Goal: Task Accomplishment & Management: Complete application form

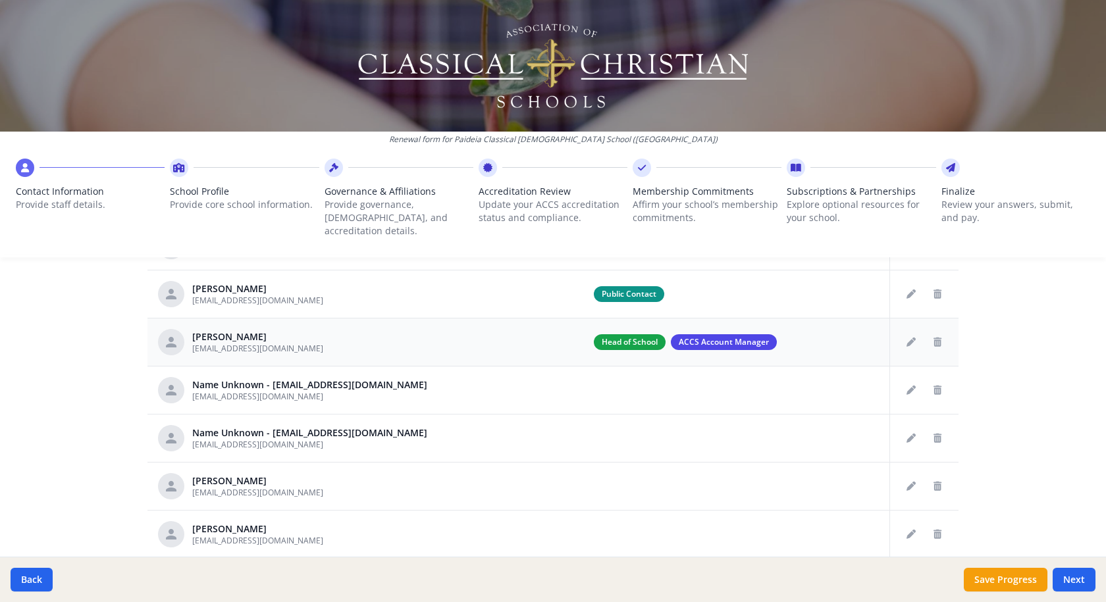
scroll to position [684, 0]
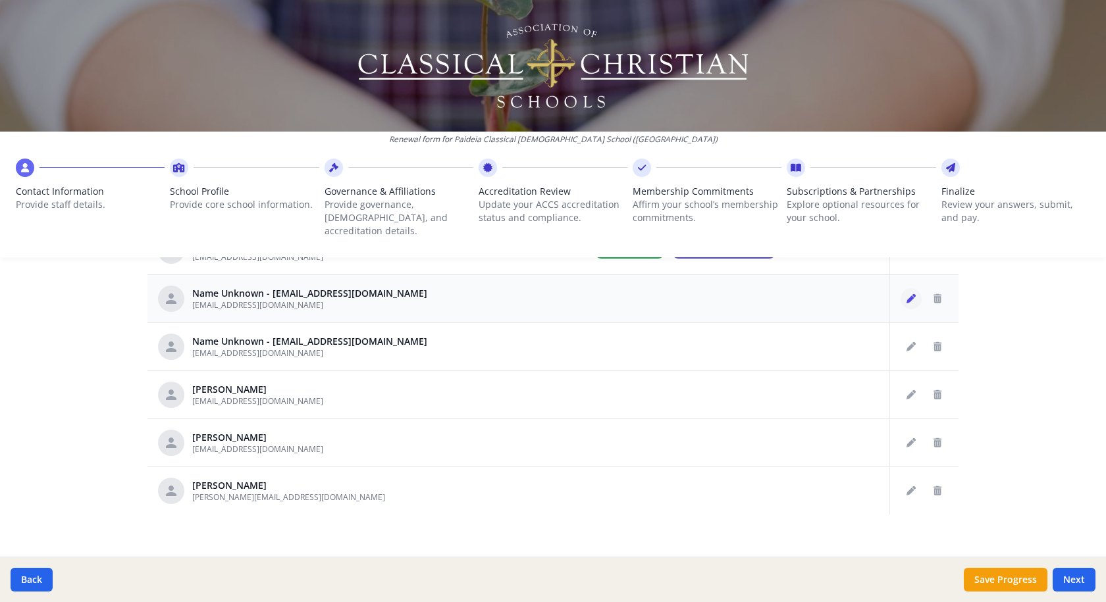
click at [906, 294] on icon "Edit staff" at bounding box center [910, 298] width 9 height 9
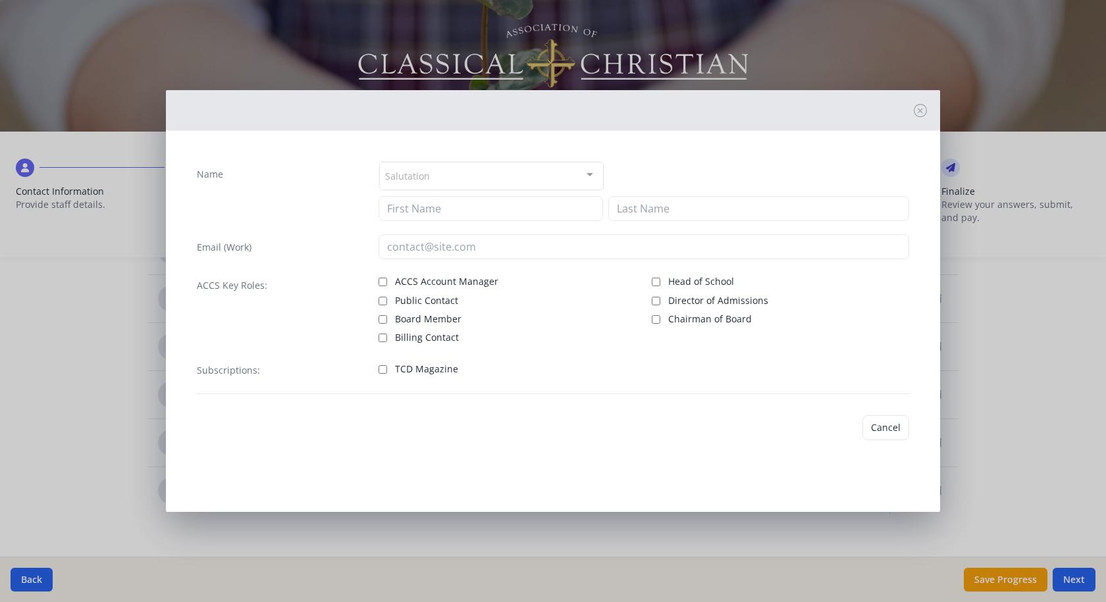
type input "[EMAIL_ADDRESS][DOMAIN_NAME]"
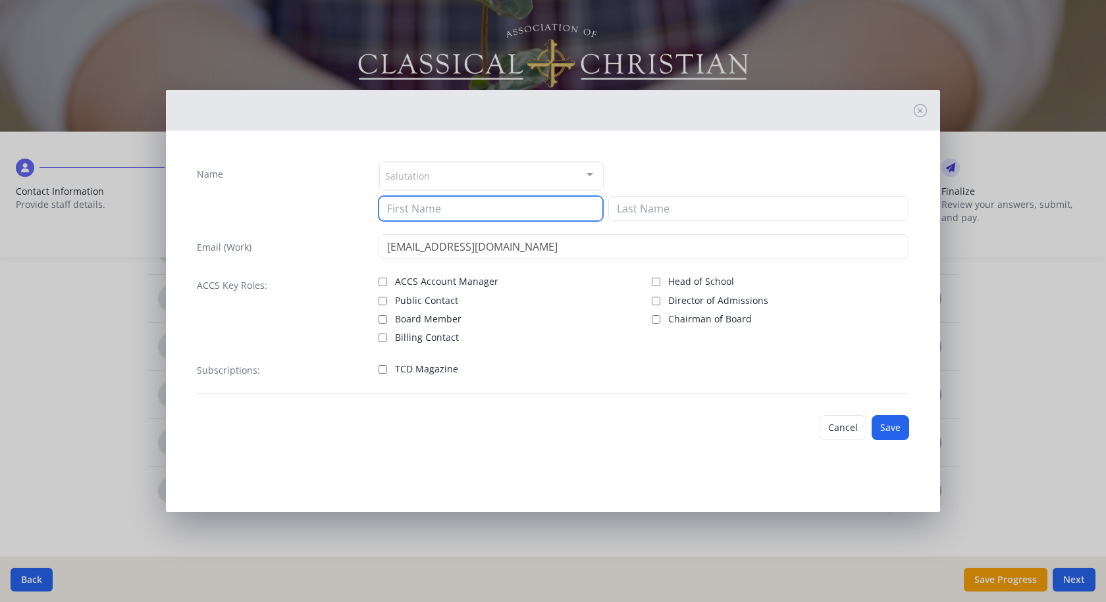
click at [497, 207] on input at bounding box center [490, 208] width 224 height 25
type input "[PERSON_NAME]"
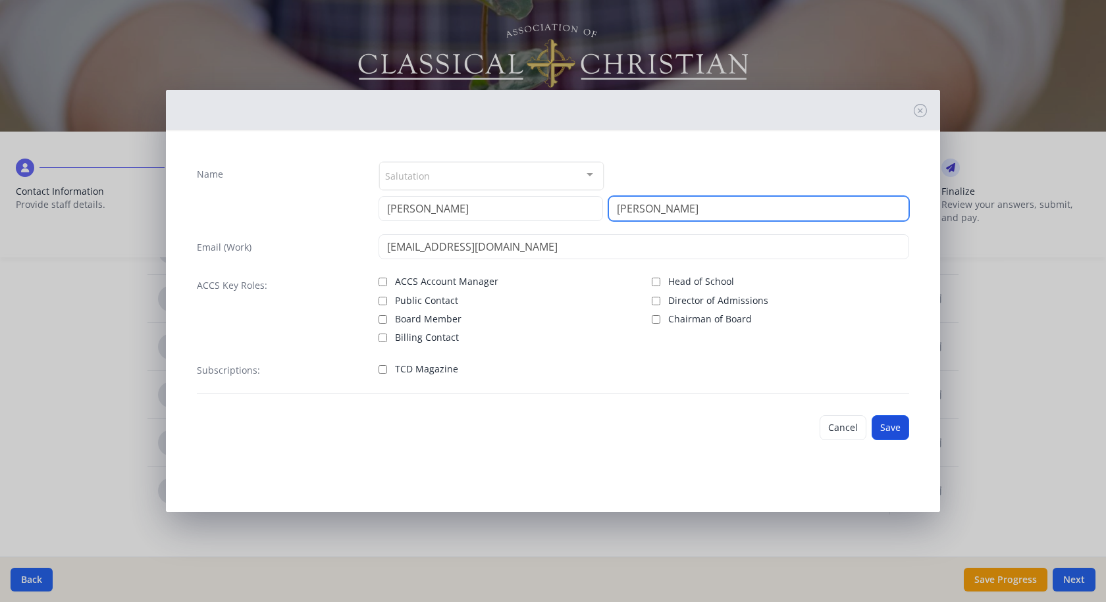
type input "[PERSON_NAME]"
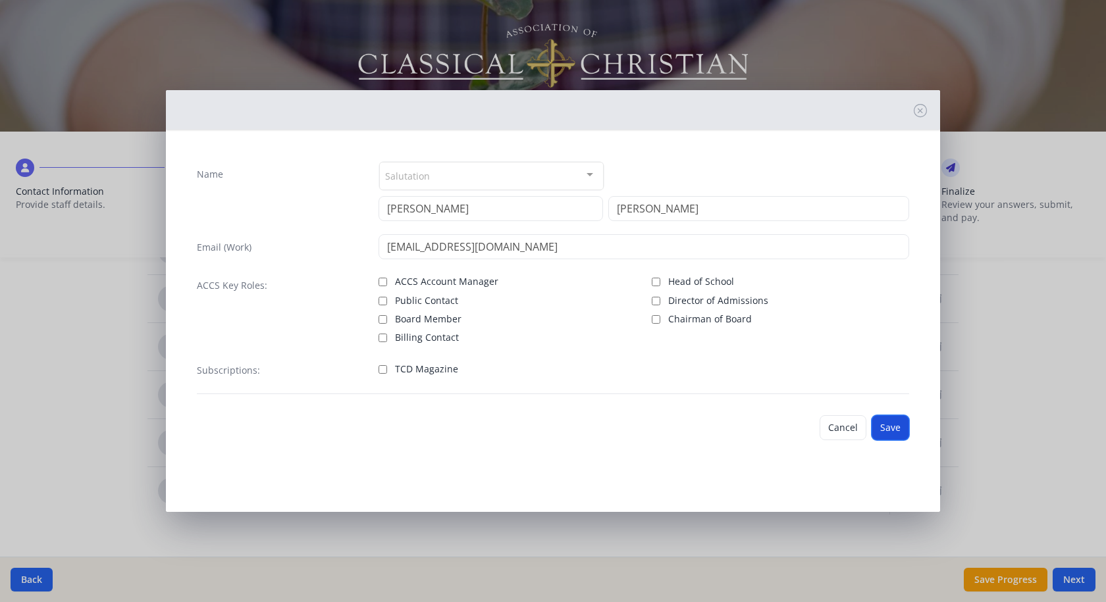
click at [890, 423] on button "Save" at bounding box center [890, 427] width 38 height 25
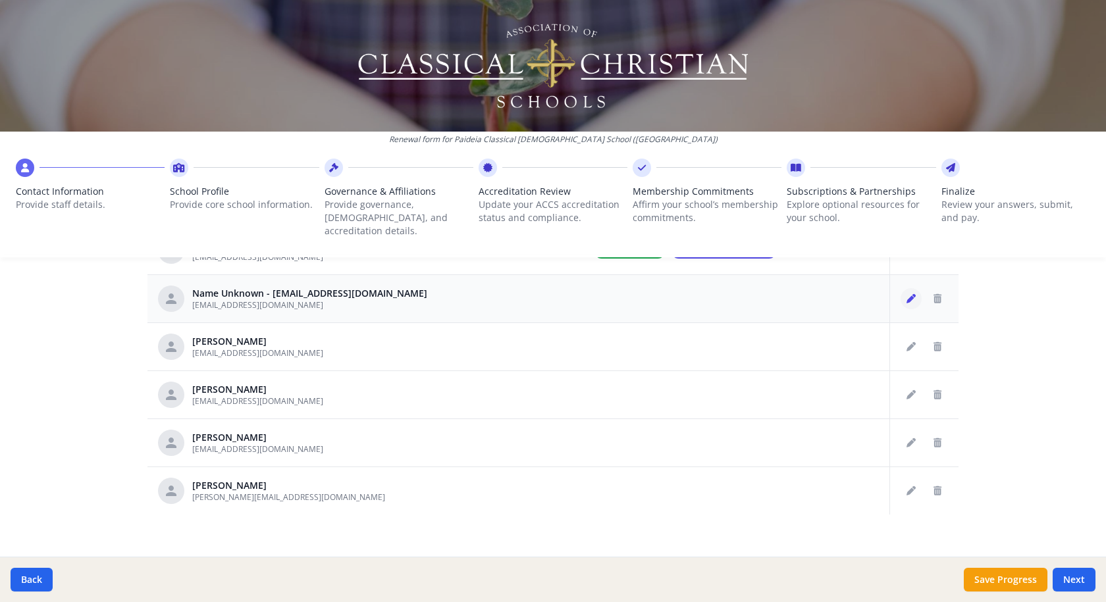
click at [906, 294] on icon "Edit staff" at bounding box center [910, 298] width 9 height 9
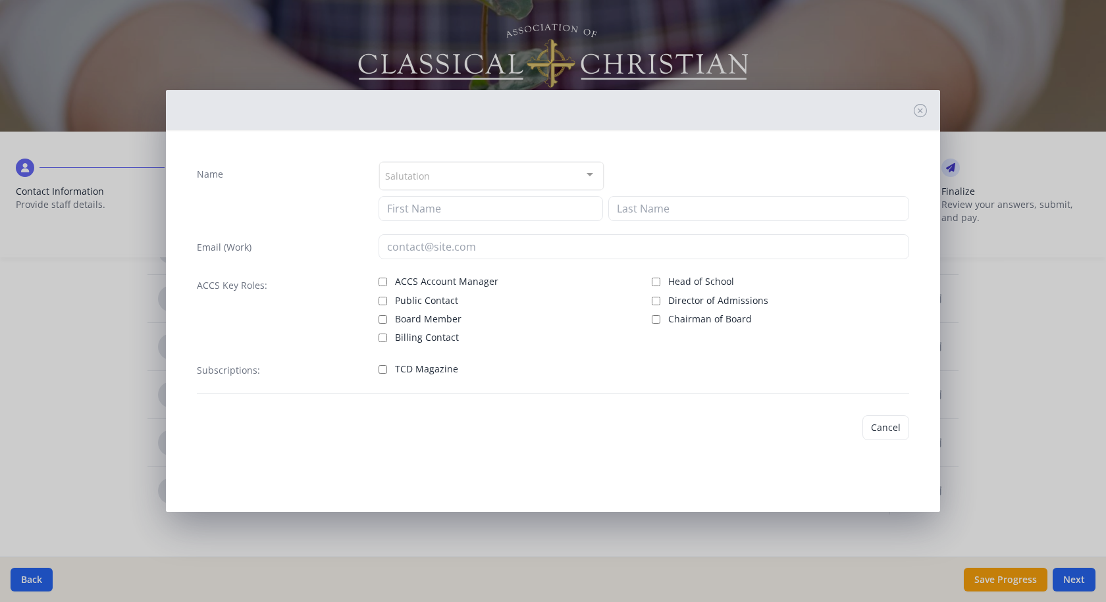
type input "[EMAIL_ADDRESS][DOMAIN_NAME]"
click at [839, 428] on button "Cancel" at bounding box center [842, 427] width 47 height 25
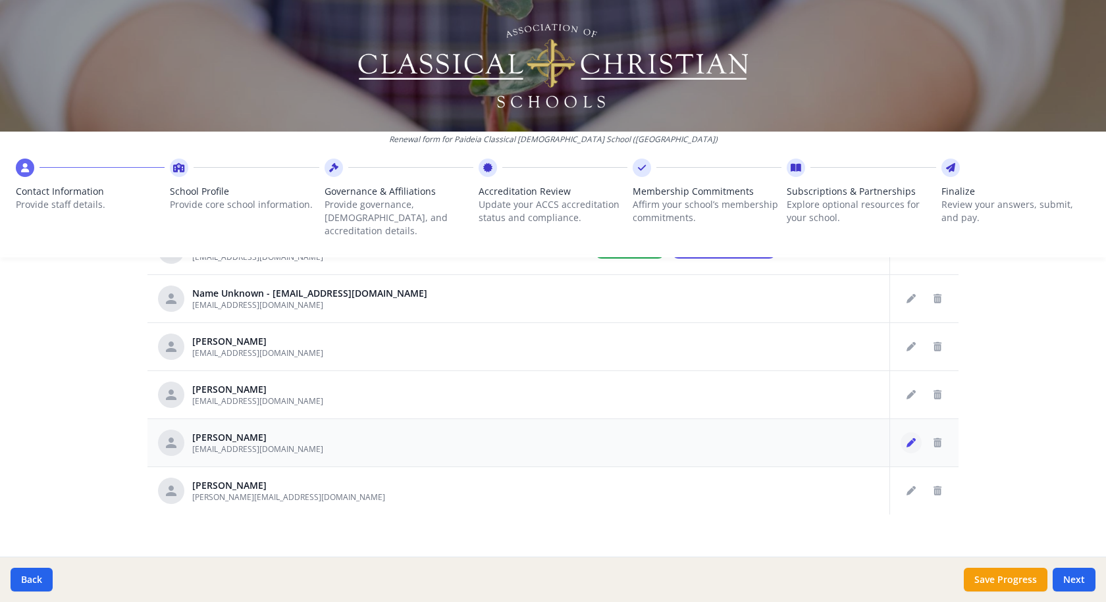
click at [900, 434] on button "Edit staff" at bounding box center [910, 442] width 21 height 21
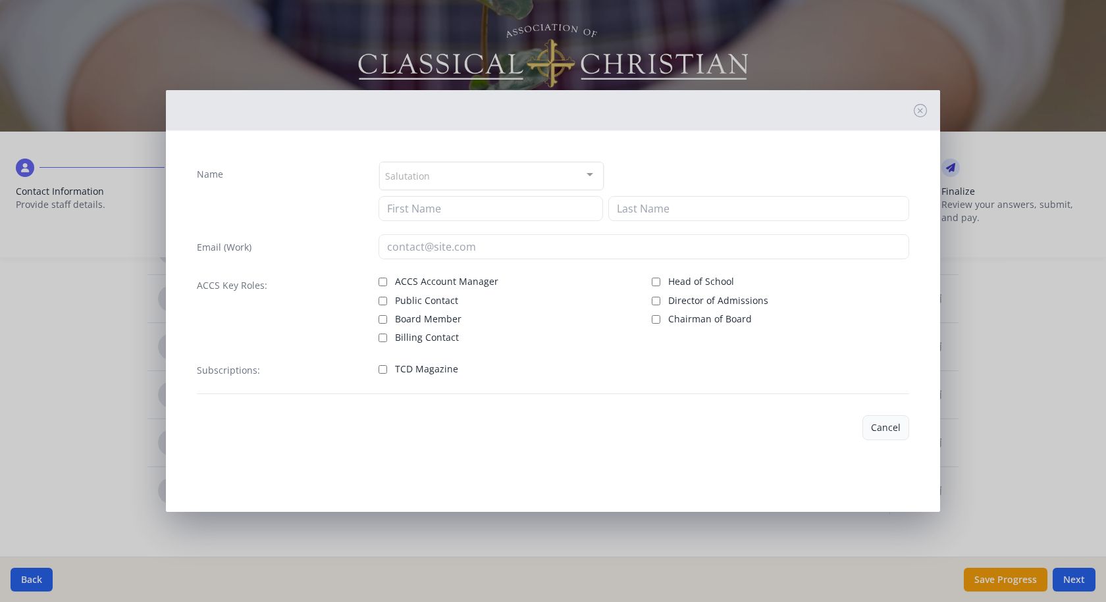
type input "[PERSON_NAME]"
type input "[EMAIL_ADDRESS][DOMAIN_NAME]"
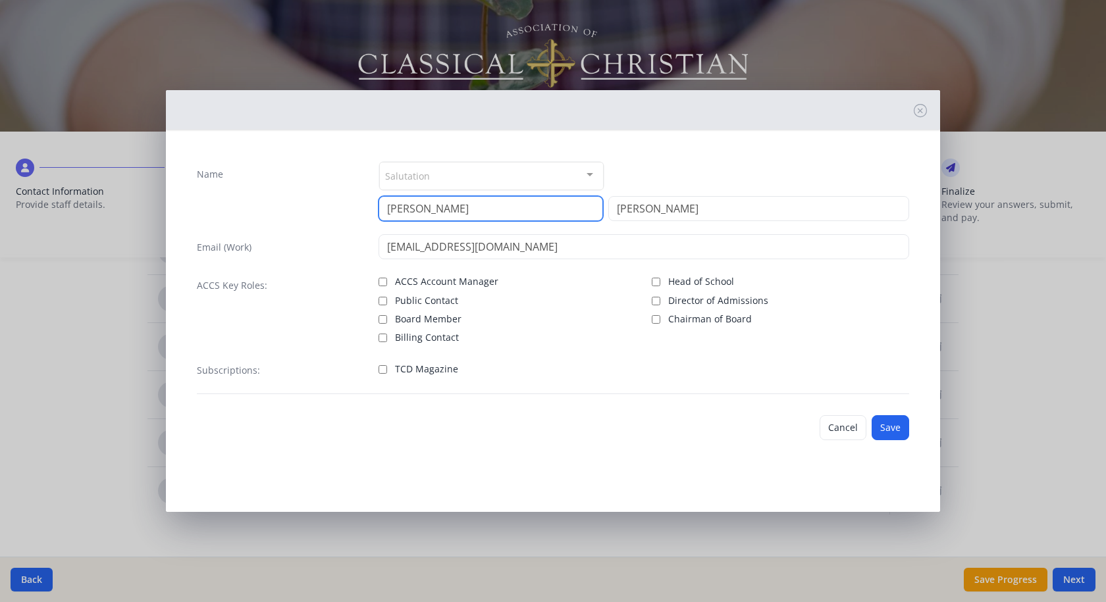
drag, startPoint x: 474, startPoint y: 209, endPoint x: 363, endPoint y: 213, distance: 111.3
click at [365, 211] on div "Name Salutation Mr. Mrs. Ms. Dr. Rev. Fr. Esq. No elements found. Consider chan…" at bounding box center [553, 191] width 712 height 60
type input "[PERSON_NAME]"
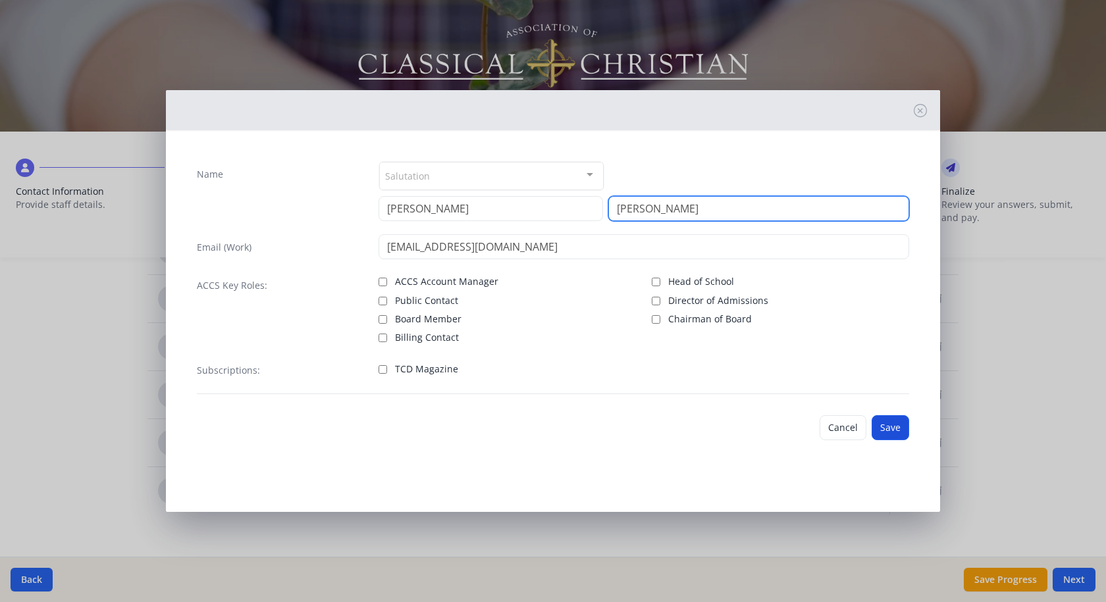
type input "[PERSON_NAME]"
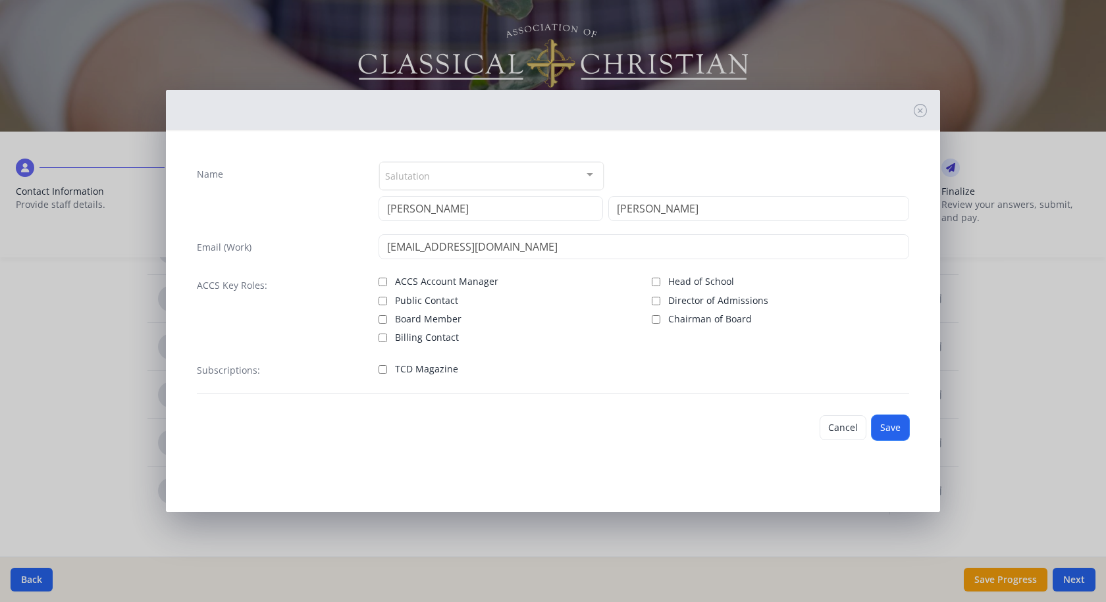
click at [894, 424] on button "Save" at bounding box center [890, 427] width 38 height 25
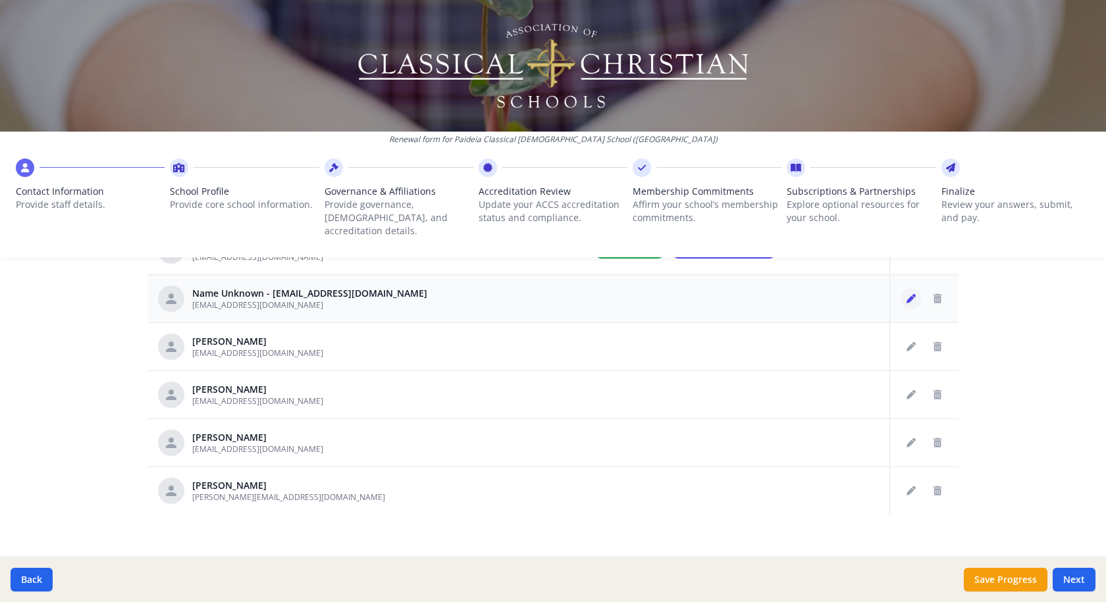
click at [901, 288] on button "Edit staff" at bounding box center [910, 298] width 21 height 21
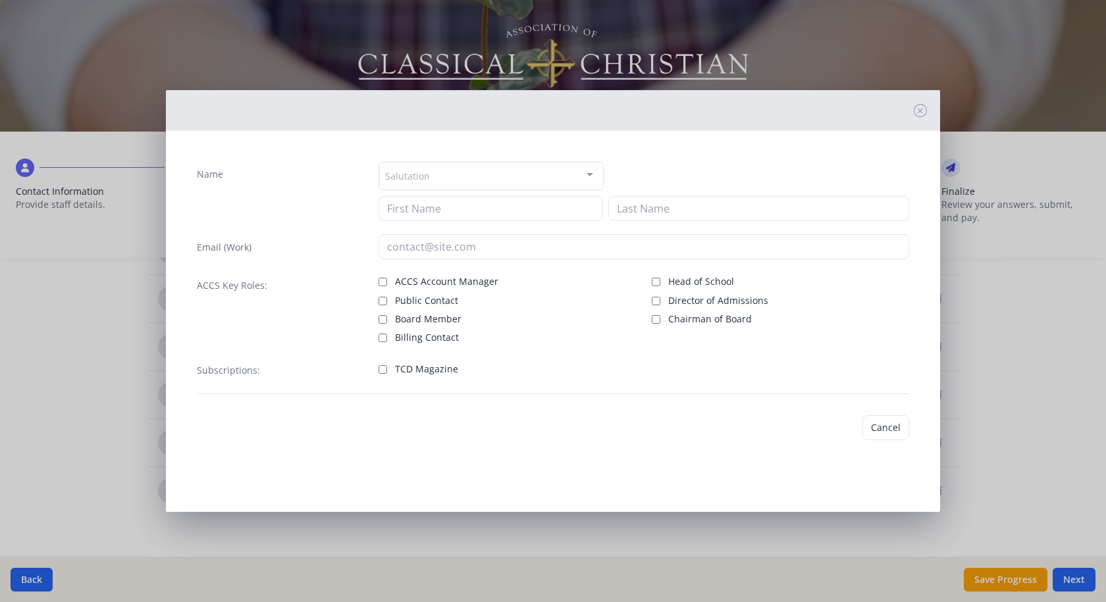
type input "[EMAIL_ADDRESS][DOMAIN_NAME]"
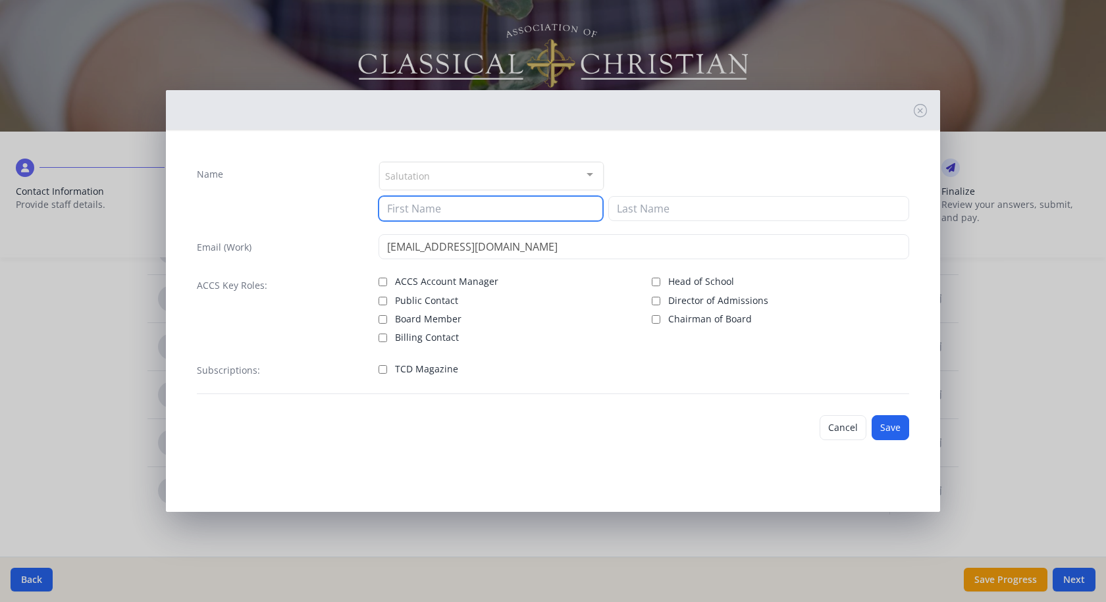
click at [541, 201] on input at bounding box center [490, 208] width 224 height 25
type input "[PERSON_NAME]"
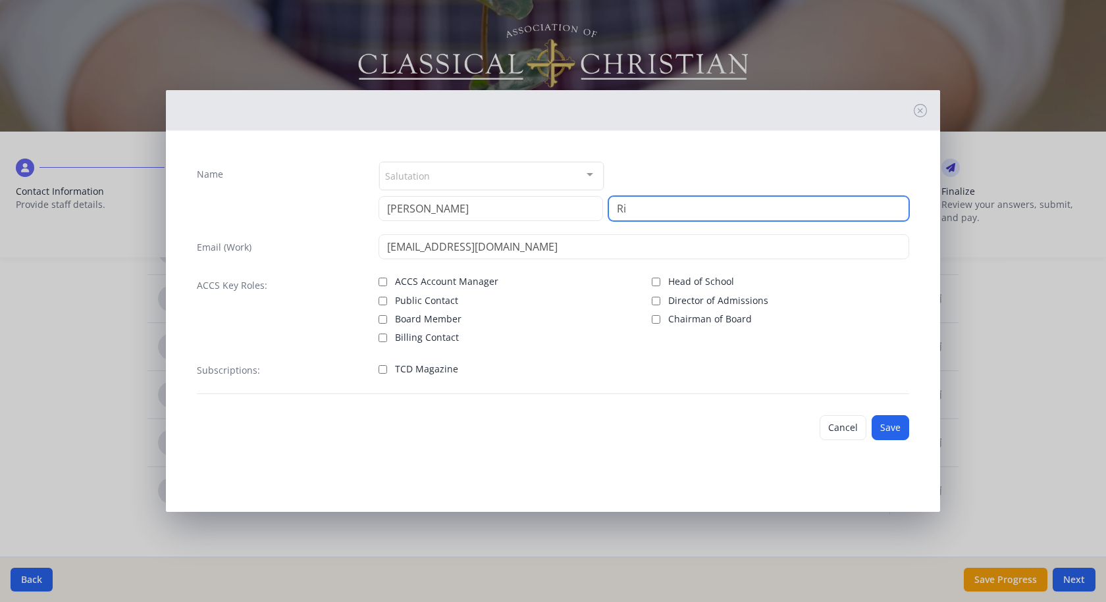
type input "[PERSON_NAME]"
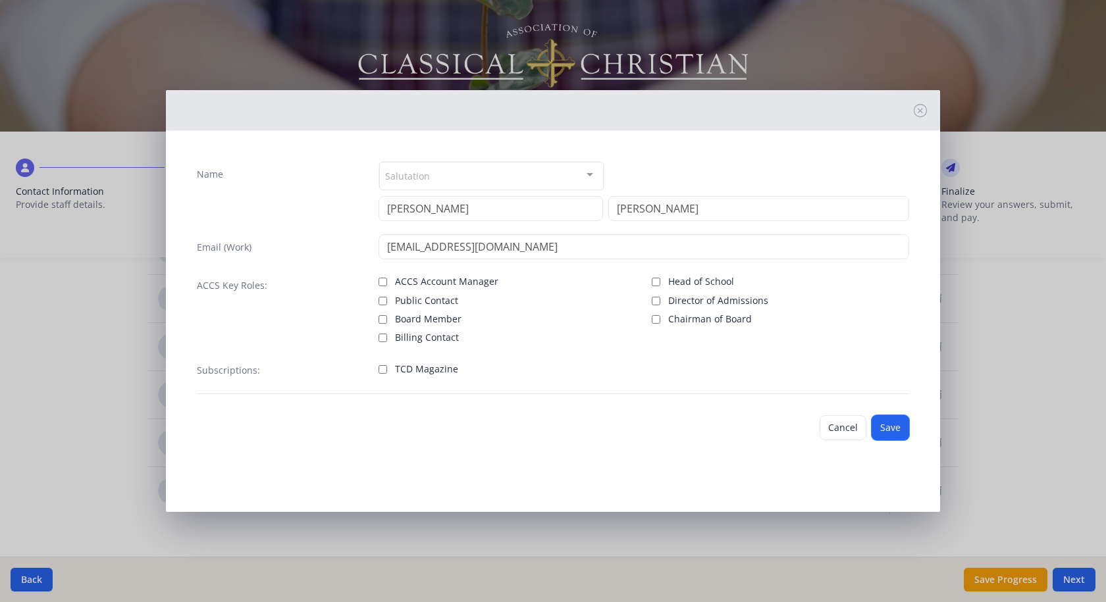
click at [881, 426] on button "Save" at bounding box center [890, 427] width 38 height 25
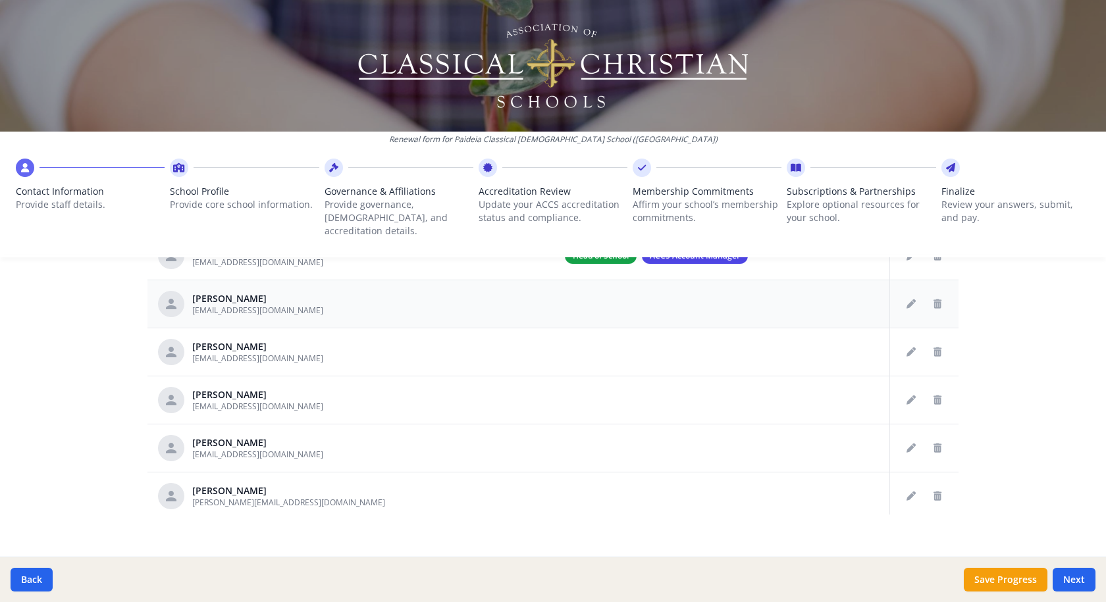
scroll to position [88, 0]
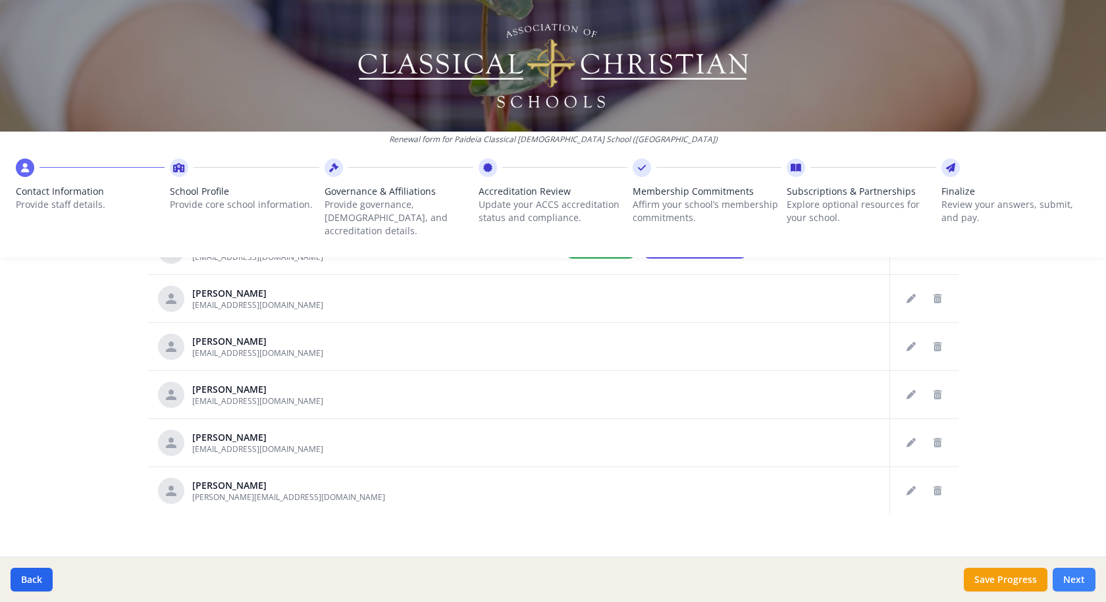
click at [1071, 585] on button "Next" at bounding box center [1073, 580] width 43 height 24
type input "[PHONE_NUMBER]"
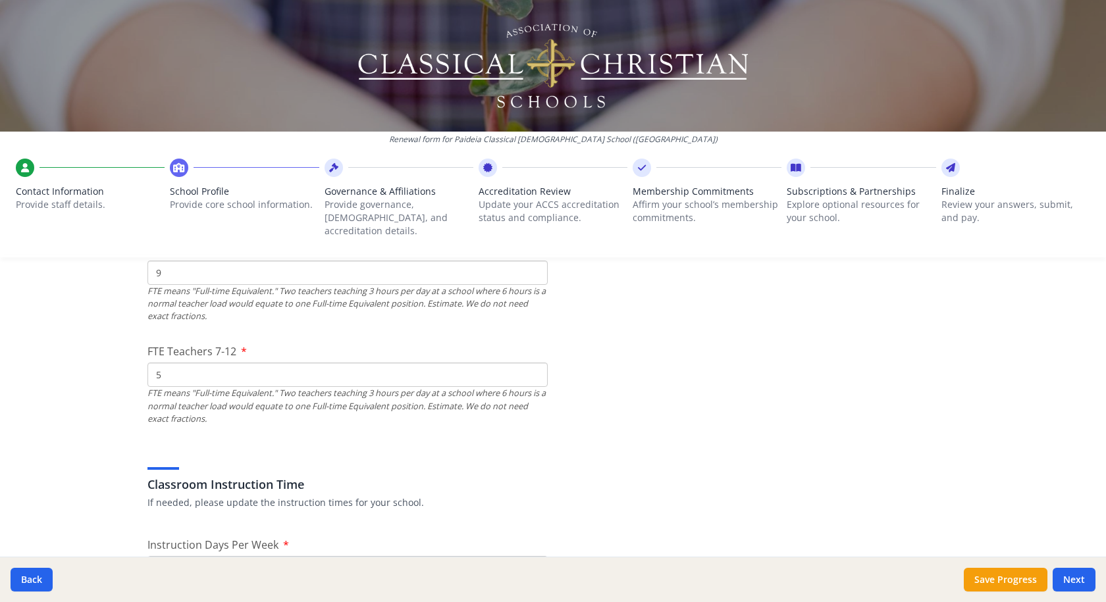
scroll to position [881, 0]
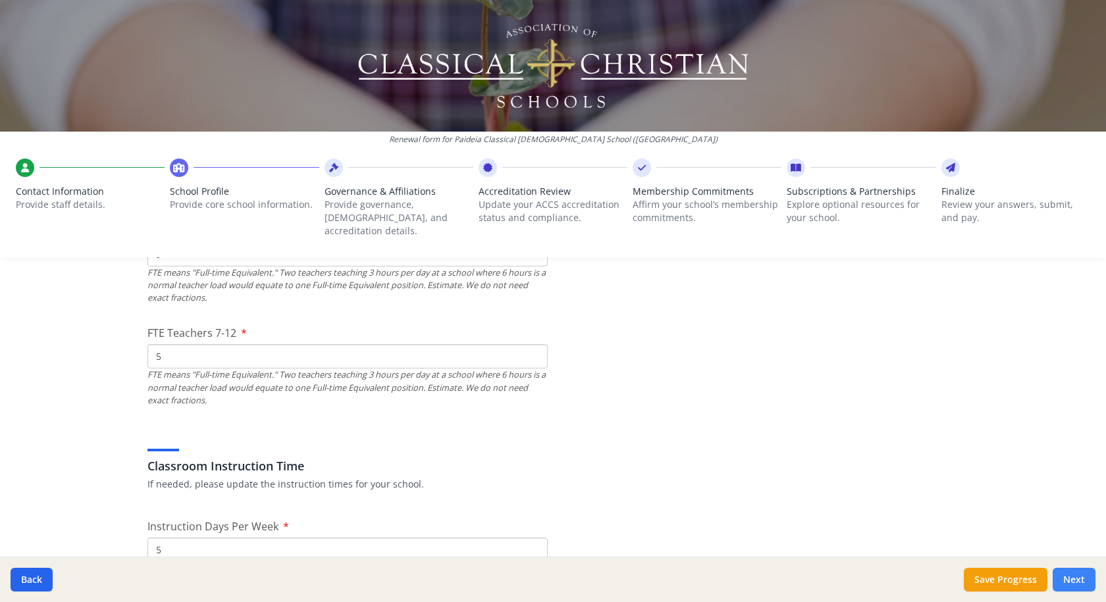
click at [1080, 580] on button "Next" at bounding box center [1073, 580] width 43 height 24
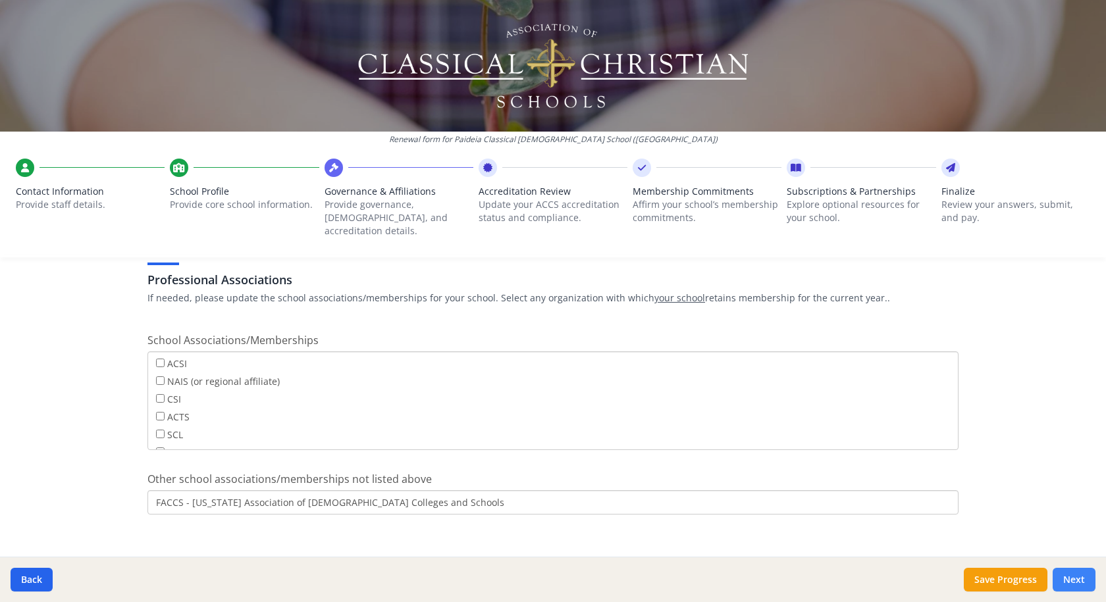
click at [1071, 580] on button "Next" at bounding box center [1073, 580] width 43 height 24
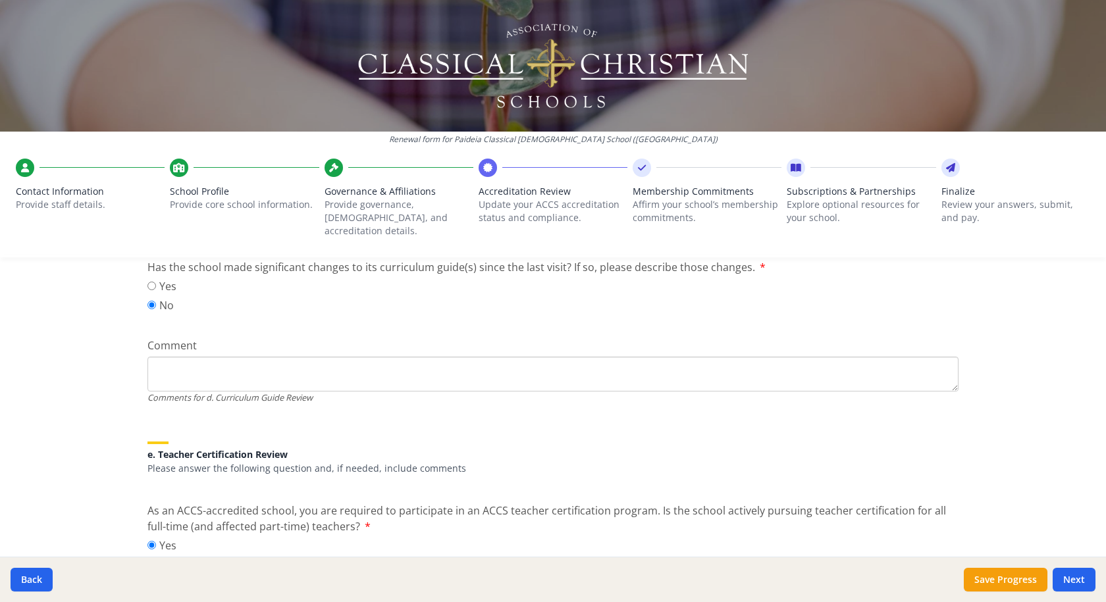
scroll to position [1042, 0]
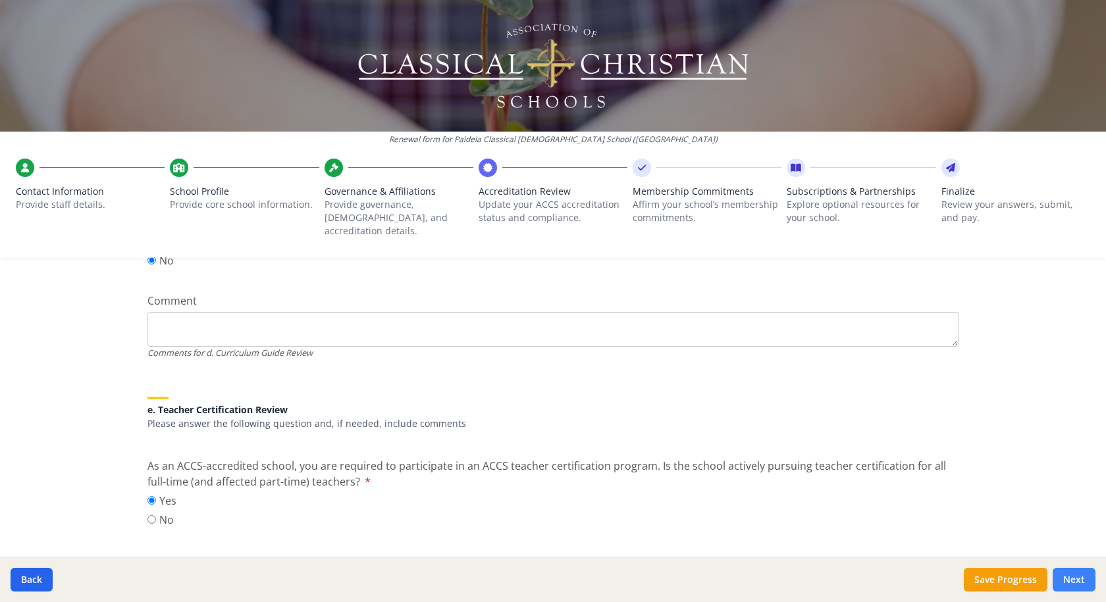
click at [1083, 580] on button "Next" at bounding box center [1073, 580] width 43 height 24
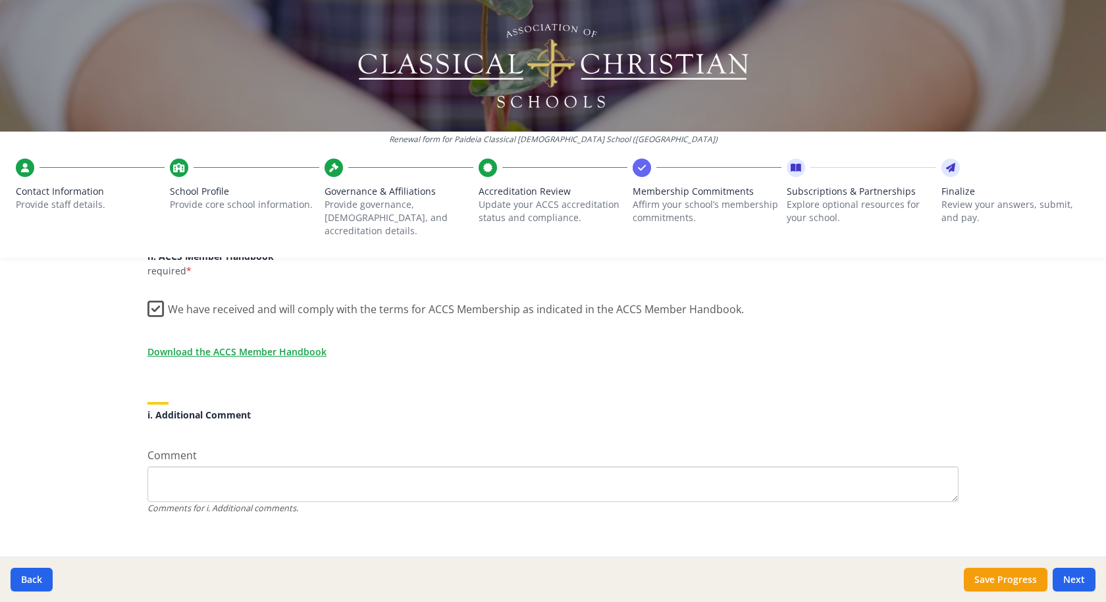
scroll to position [1142, 0]
click at [1073, 582] on button "Next" at bounding box center [1073, 580] width 43 height 24
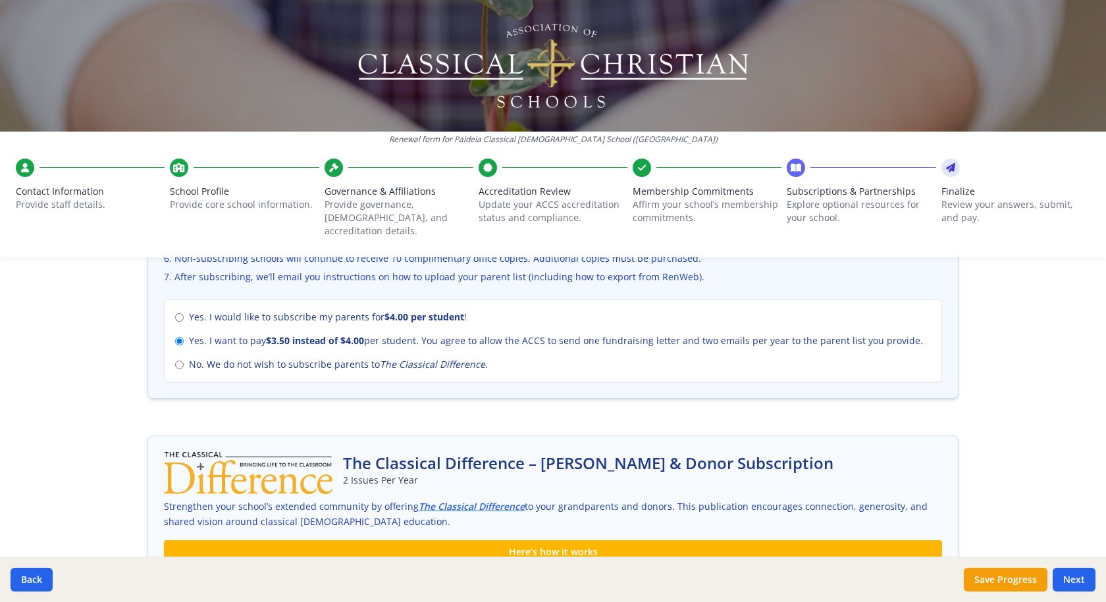
scroll to position [639, 0]
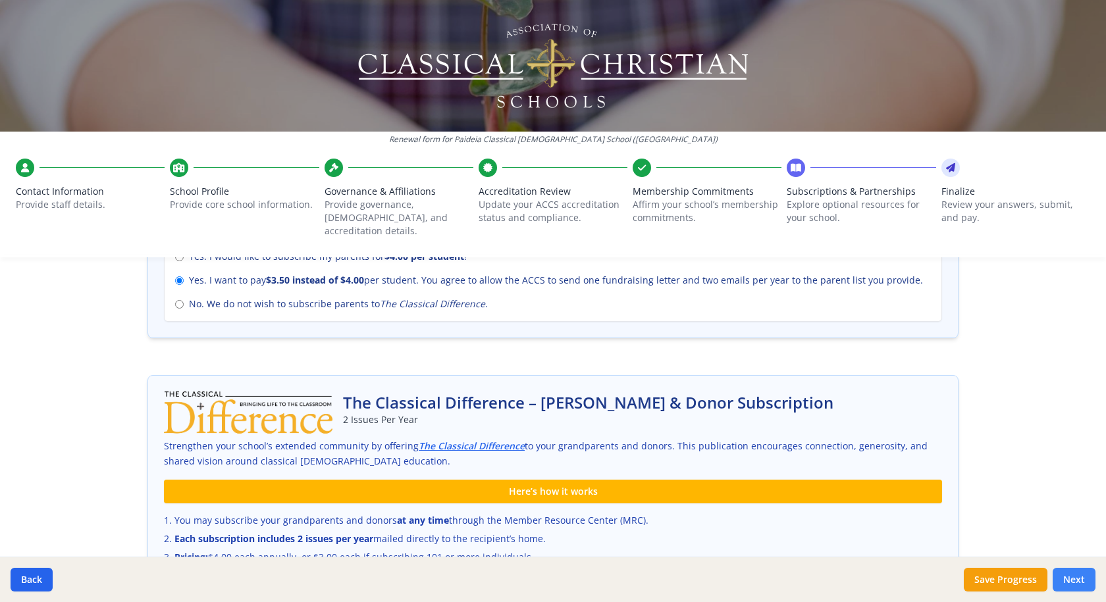
click at [1075, 577] on button "Next" at bounding box center [1073, 580] width 43 height 24
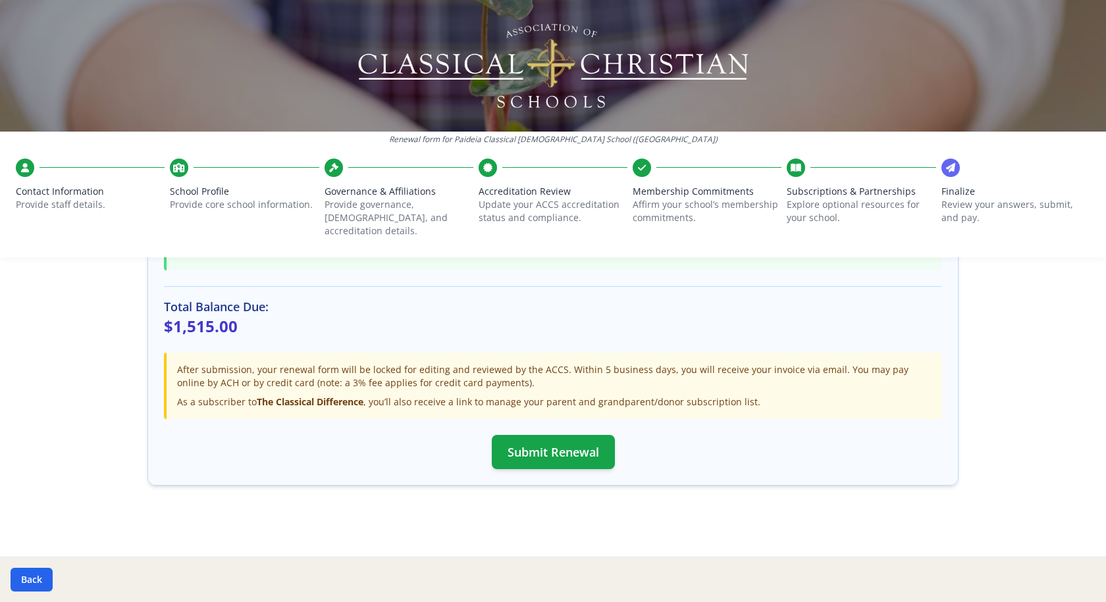
scroll to position [378, 0]
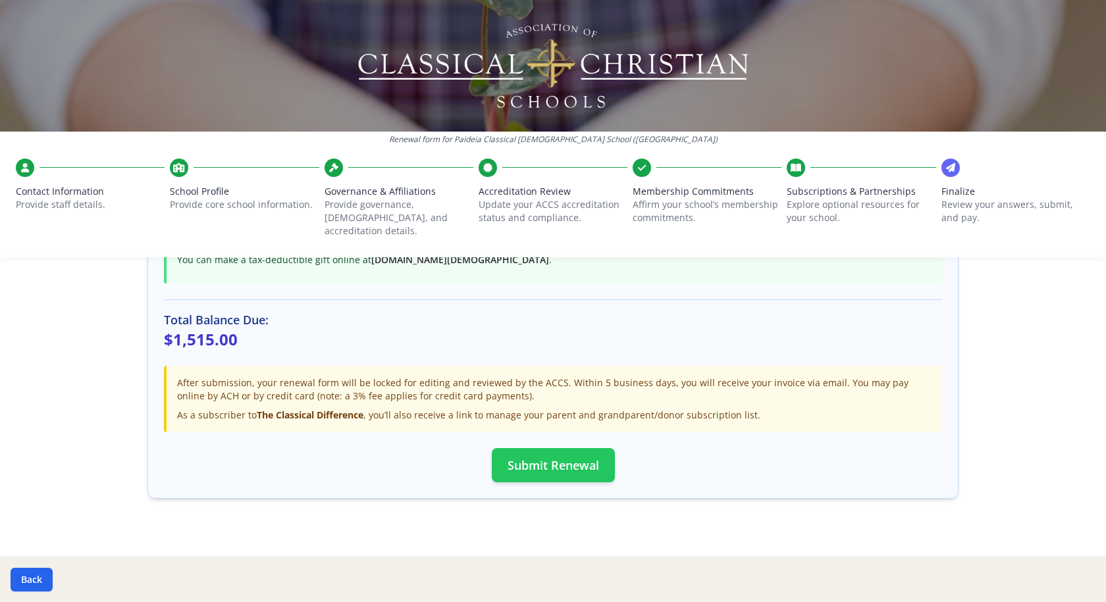
click at [538, 453] on button "Submit Renewal" at bounding box center [553, 465] width 123 height 34
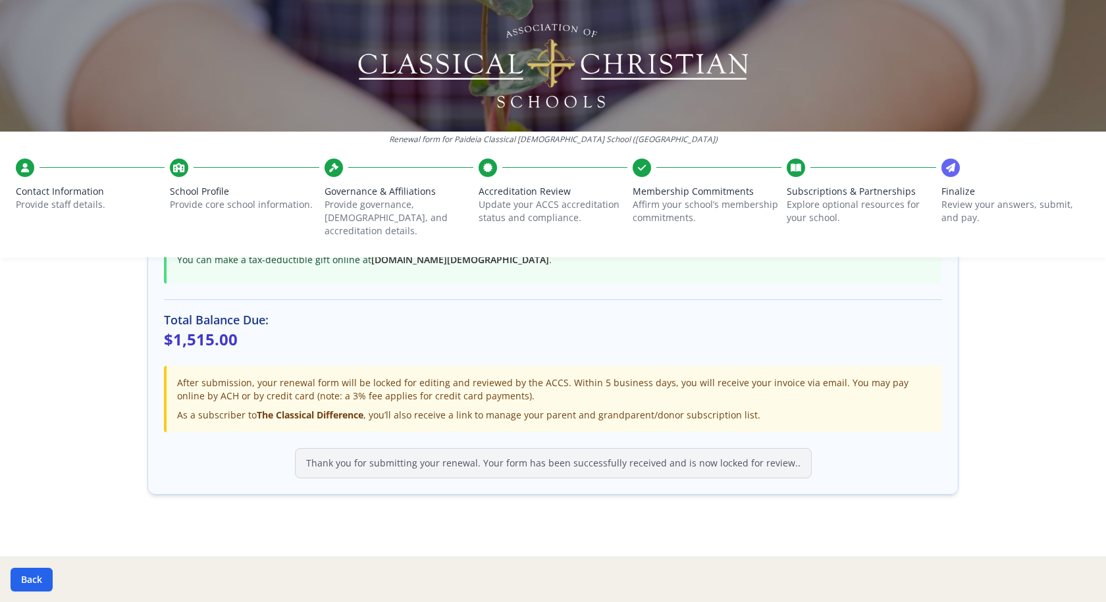
scroll to position [374, 0]
